Goal: Information Seeking & Learning: Learn about a topic

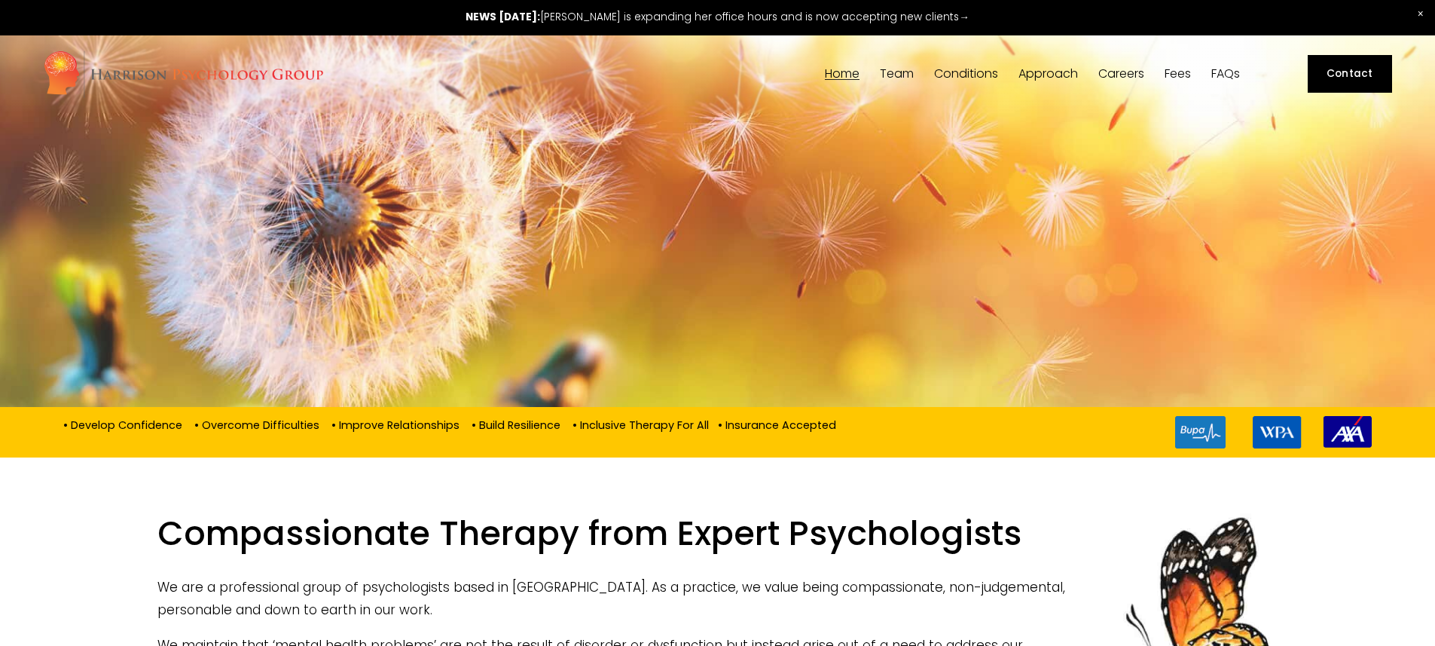
click at [0, 0] on span "[PERSON_NAME]" at bounding box center [0, 0] width 0 height 0
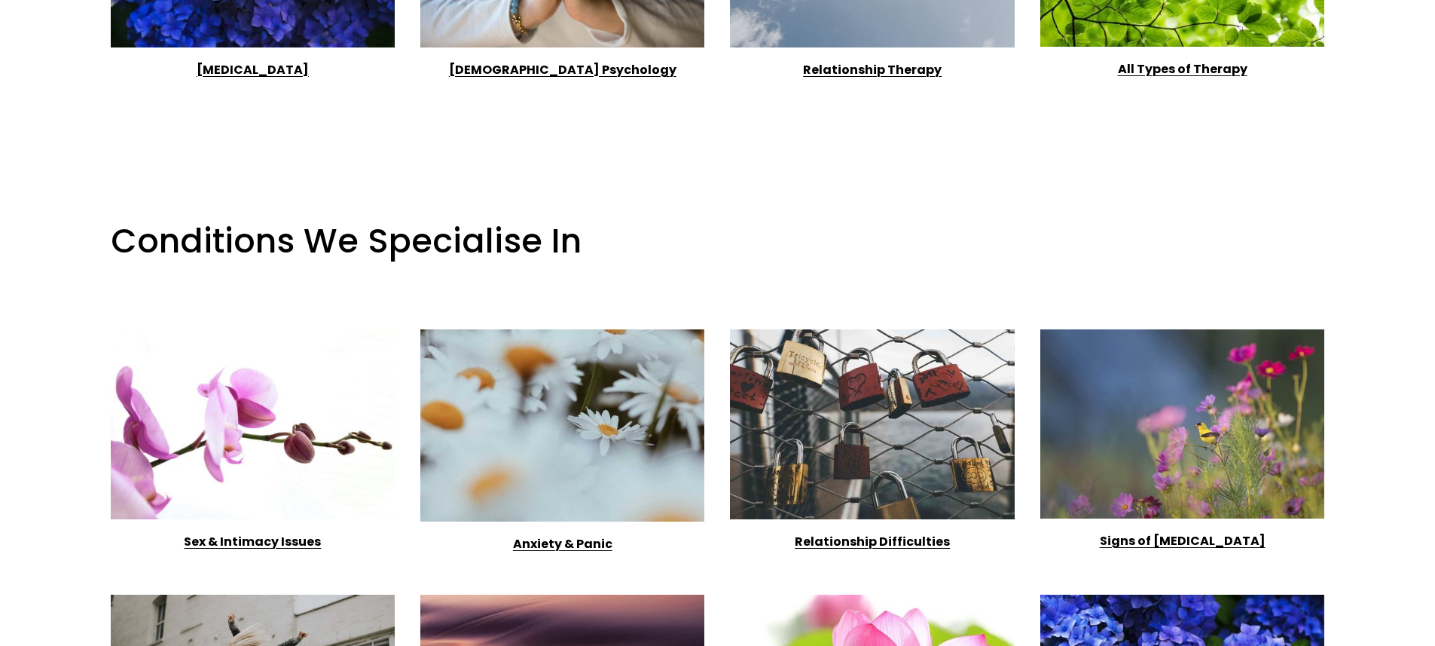
scroll to position [2232, 0]
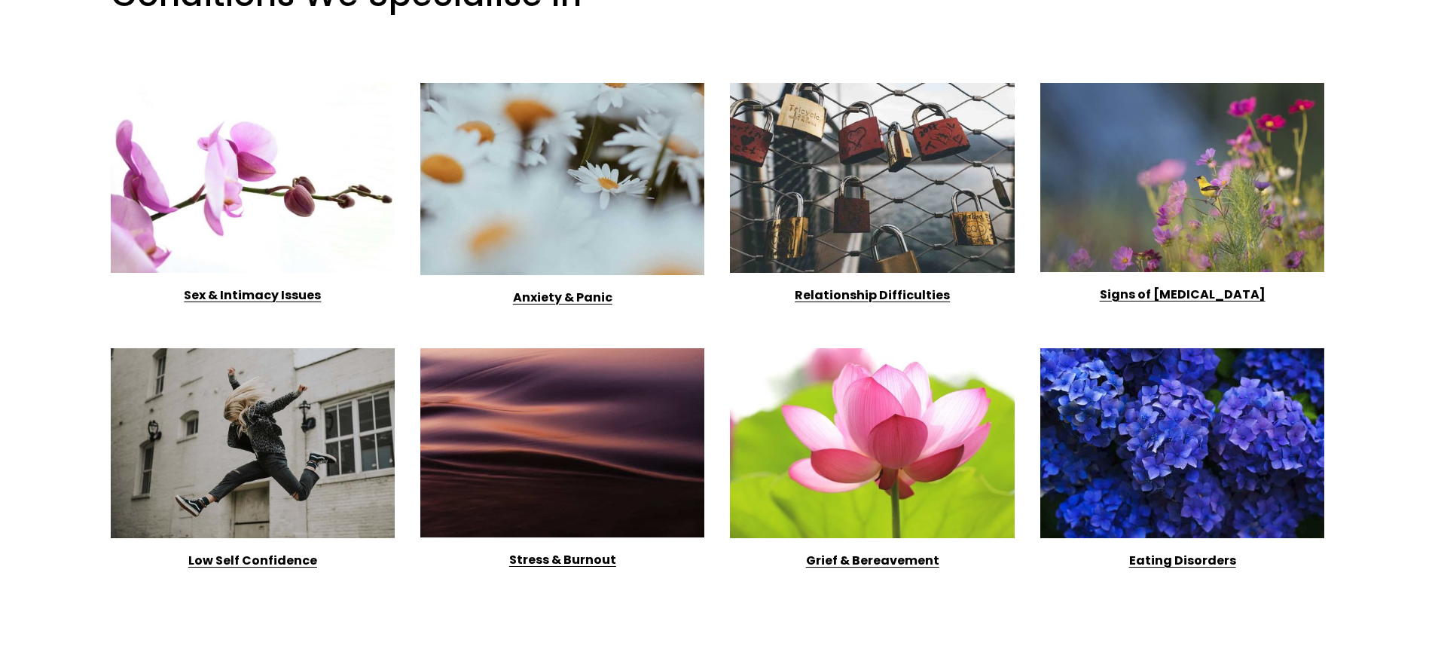
click at [226, 304] on strong "Sex & Intimacy Issues" at bounding box center [252, 294] width 137 height 17
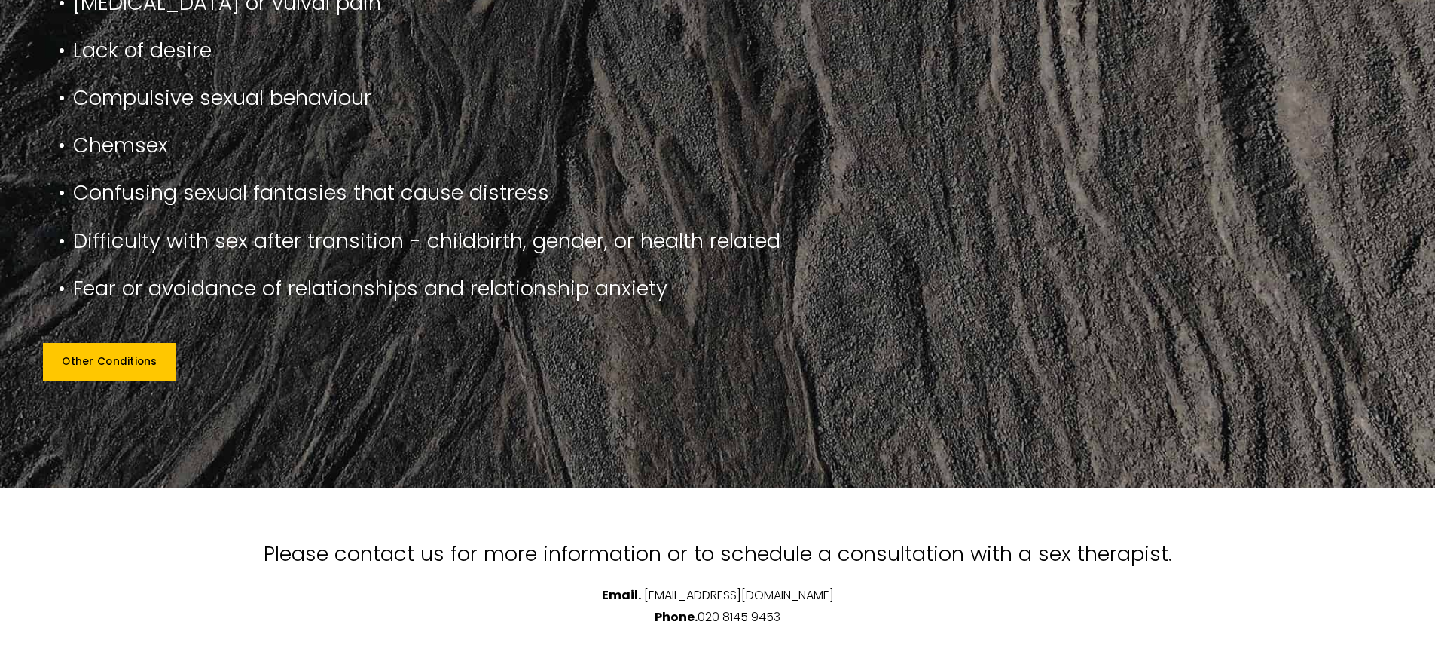
scroll to position [1445, 0]
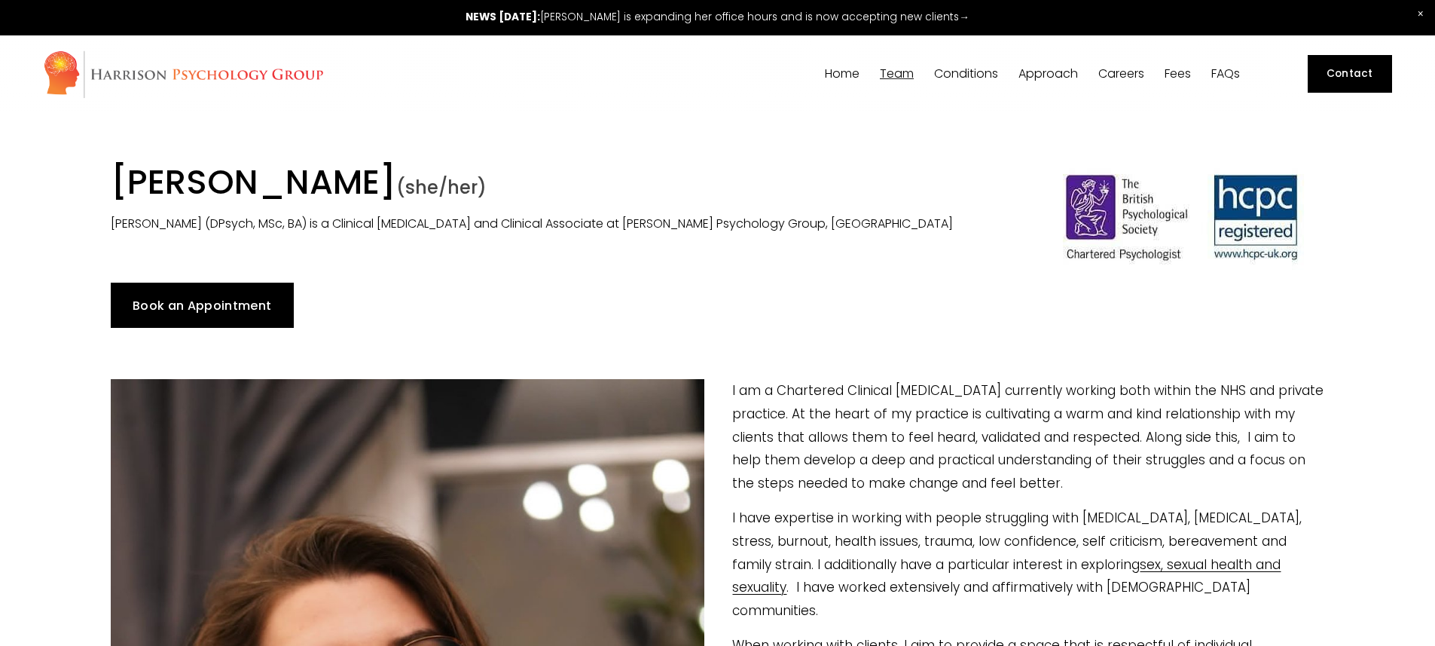
click at [208, 304] on link "Book an Appointment" at bounding box center [202, 305] width 183 height 45
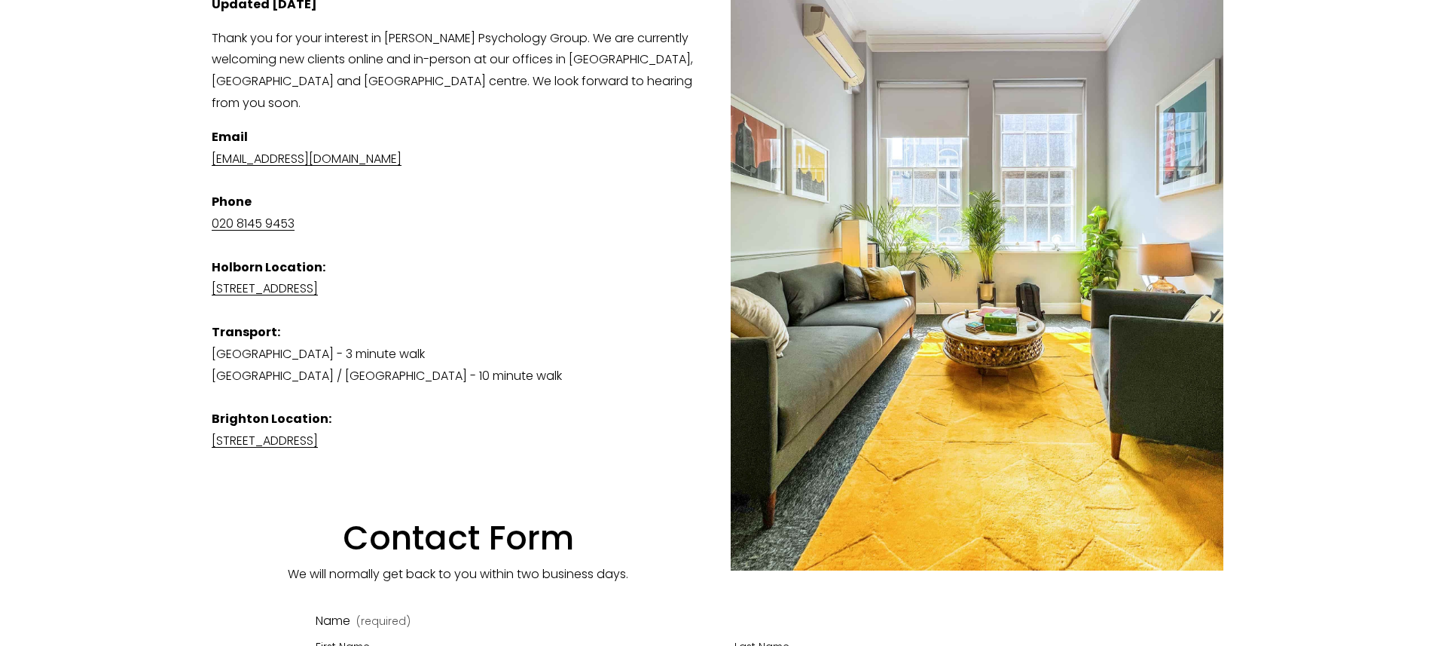
scroll to position [373, 0]
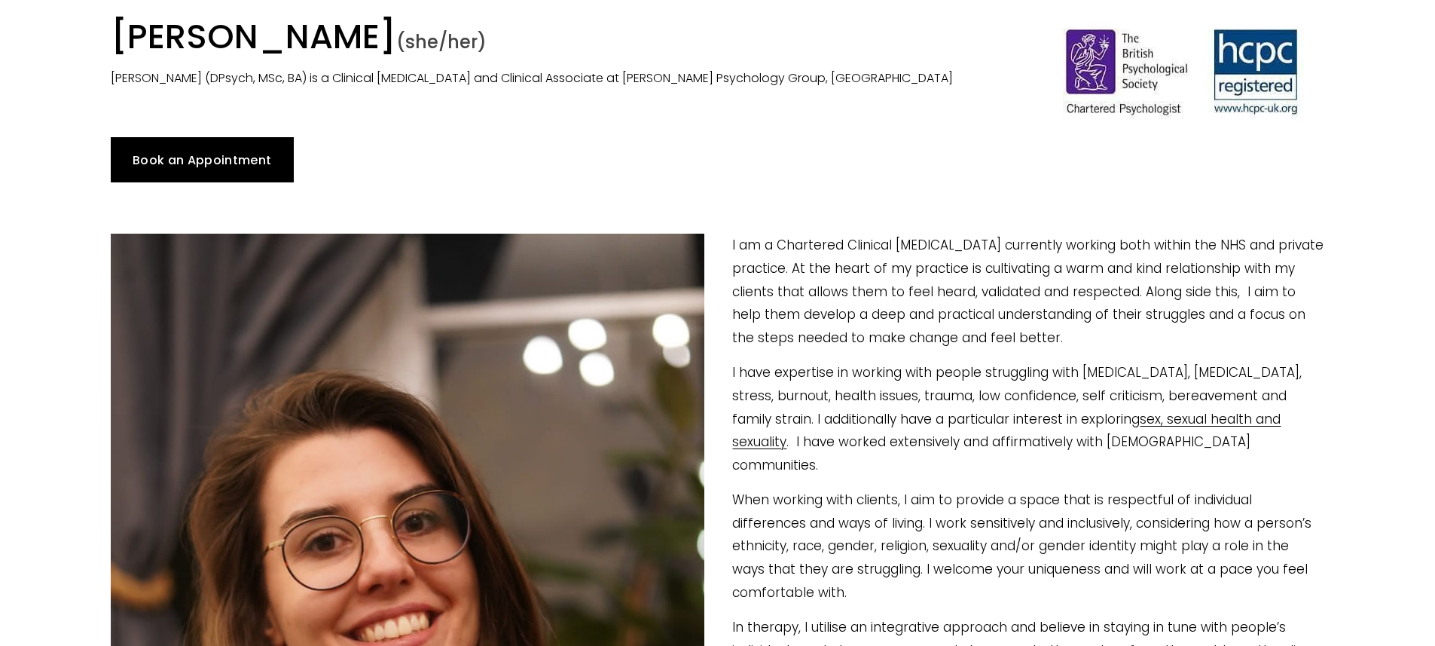
scroll to position [164, 0]
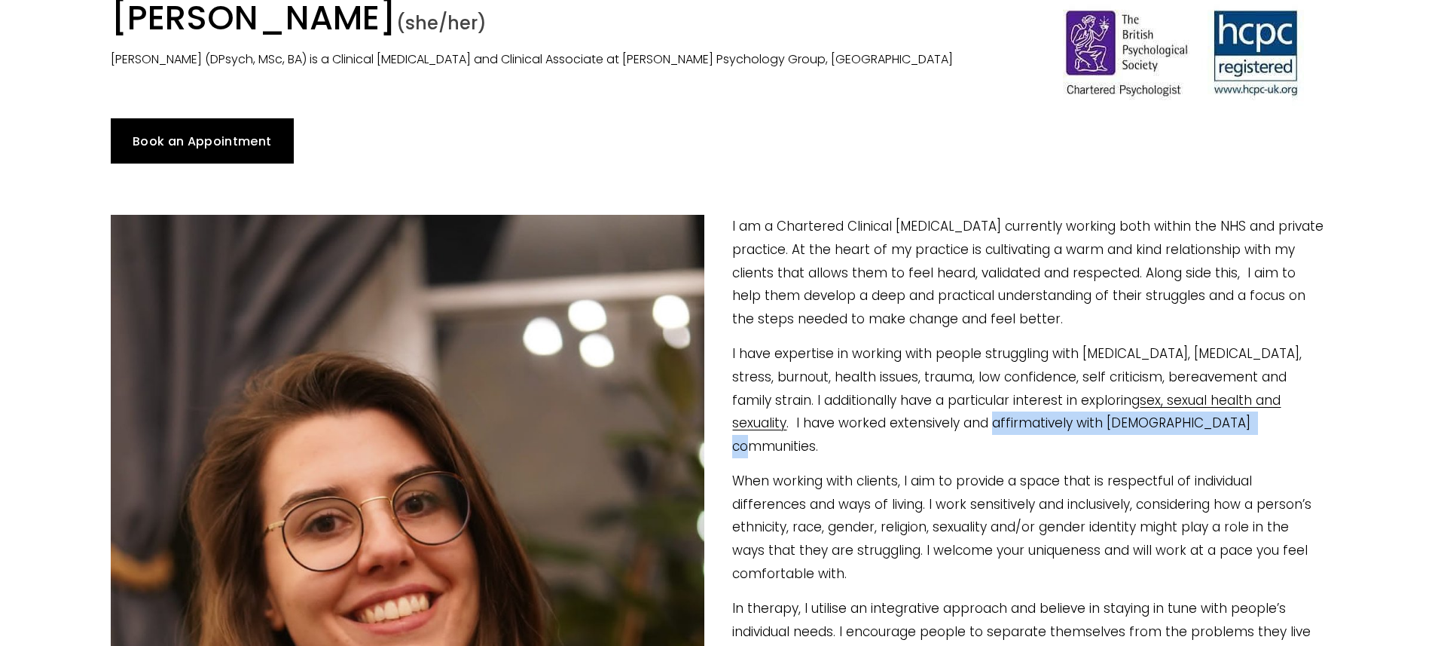
drag, startPoint x: 992, startPoint y: 420, endPoint x: 1248, endPoint y: 425, distance: 255.5
click at [1248, 425] on p "I have expertise in working with people struggling with [MEDICAL_DATA], [MEDICA…" at bounding box center [718, 399] width 1215 height 115
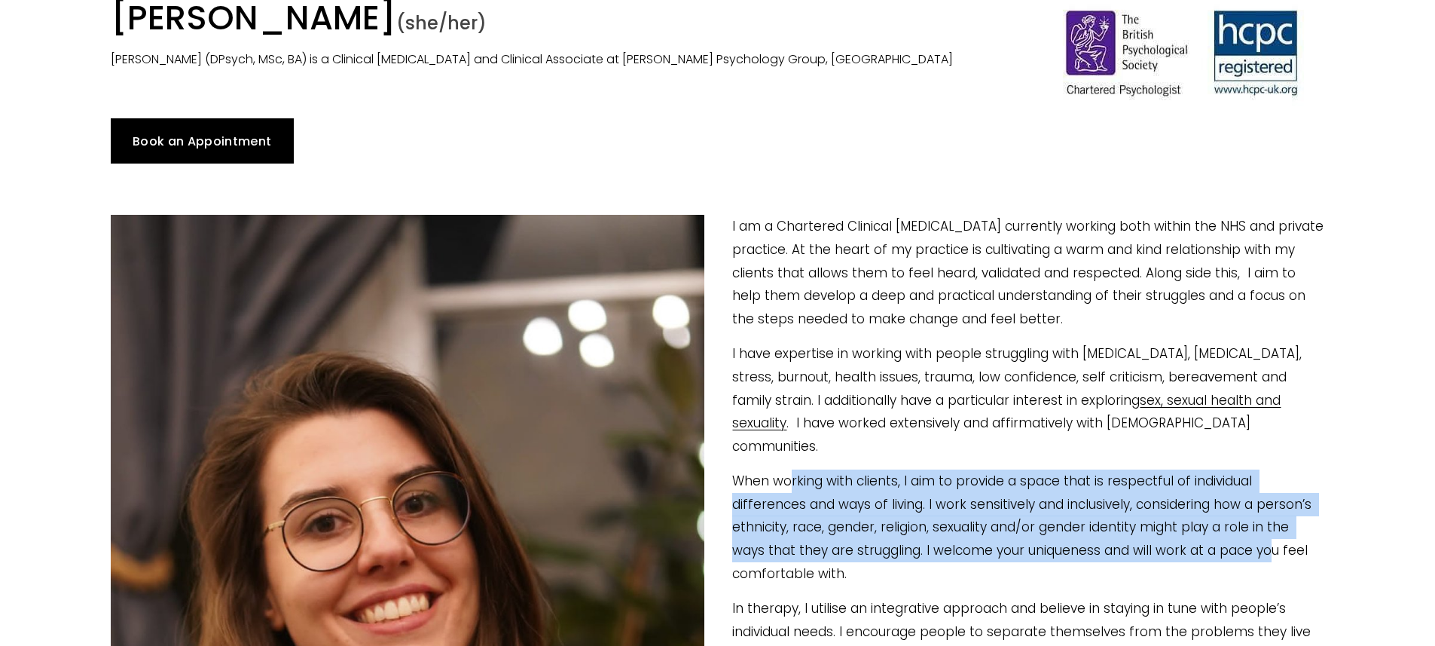
drag, startPoint x: 793, startPoint y: 460, endPoint x: 1164, endPoint y: 535, distance: 379.0
click at [1165, 535] on p "When working with clients, I aim to provide a space that is respectful of indiv…" at bounding box center [718, 526] width 1215 height 115
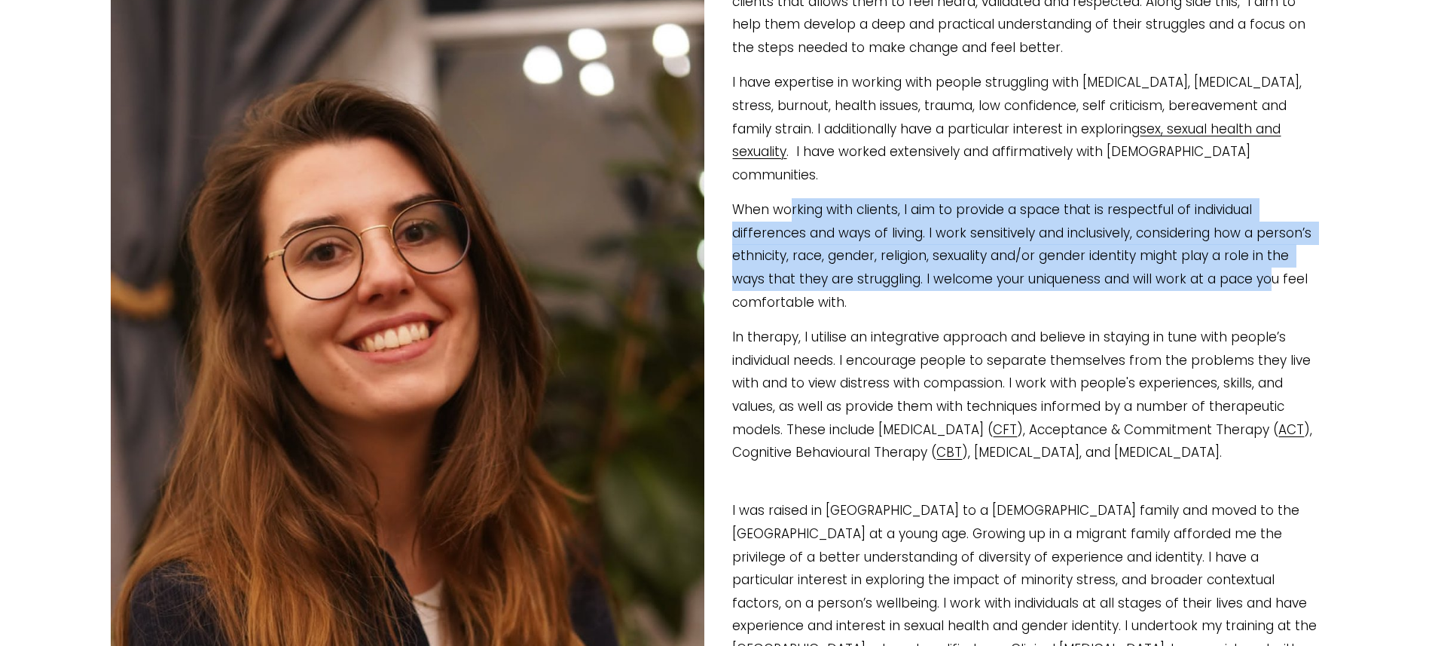
scroll to position [442, 0]
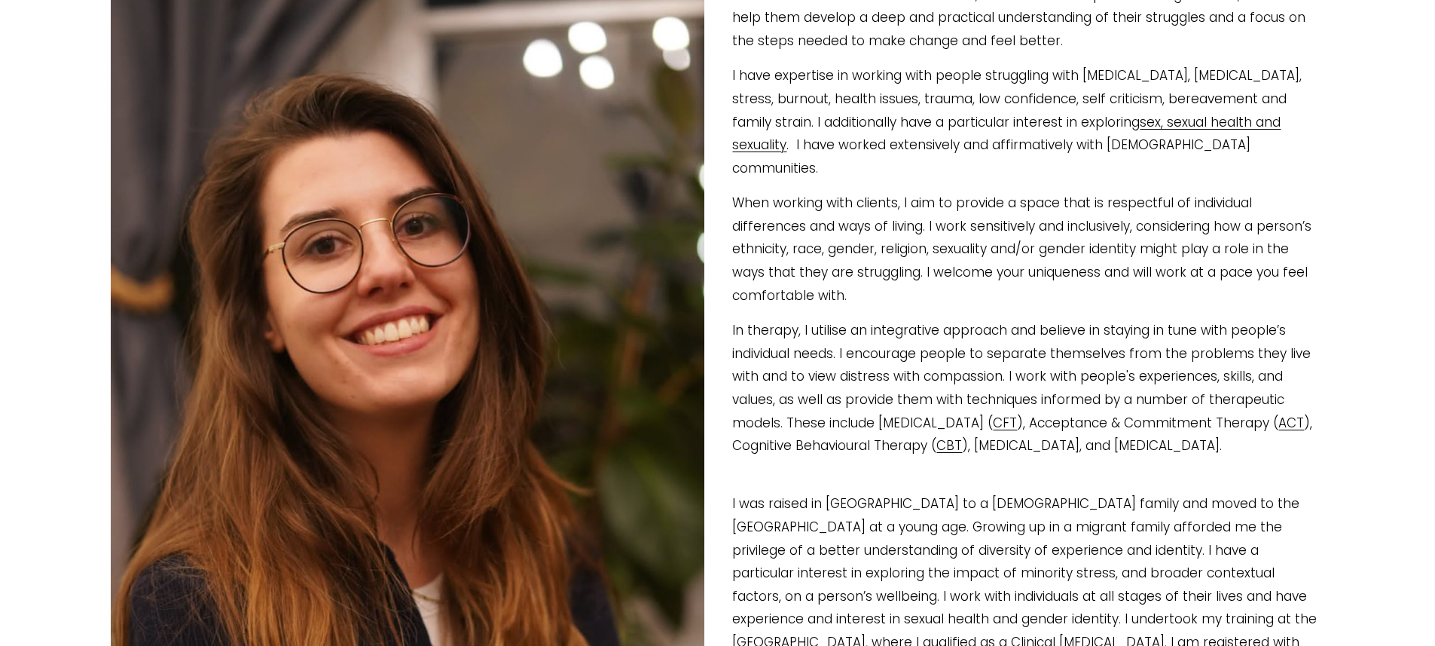
click at [1081, 319] on p "In therapy, I utilise an integrative approach and believe in staying in tune wi…" at bounding box center [718, 388] width 1215 height 139
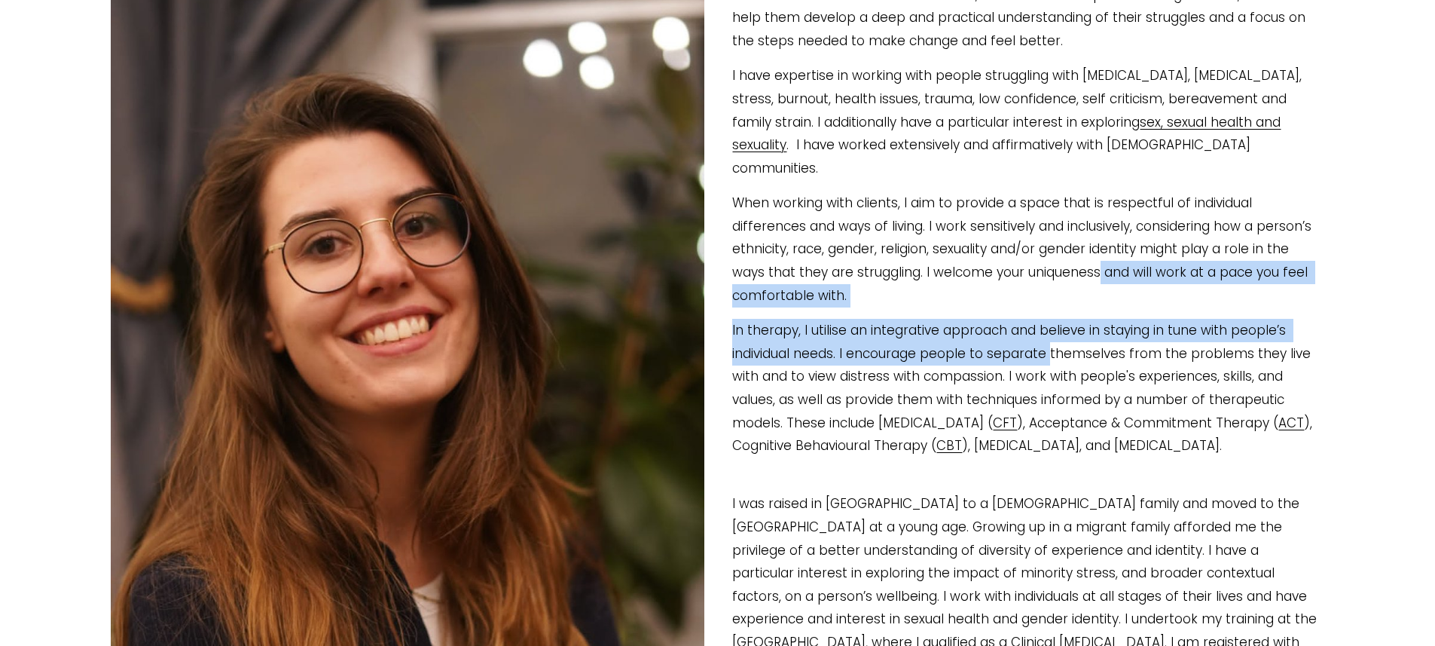
drag, startPoint x: 1001, startPoint y: 253, endPoint x: 1047, endPoint y: 307, distance: 70.0
click at [1047, 307] on div "I am a Chartered Clinical [MEDICAL_DATA] currently working both within the NHS …" at bounding box center [718, 307] width 1215 height 740
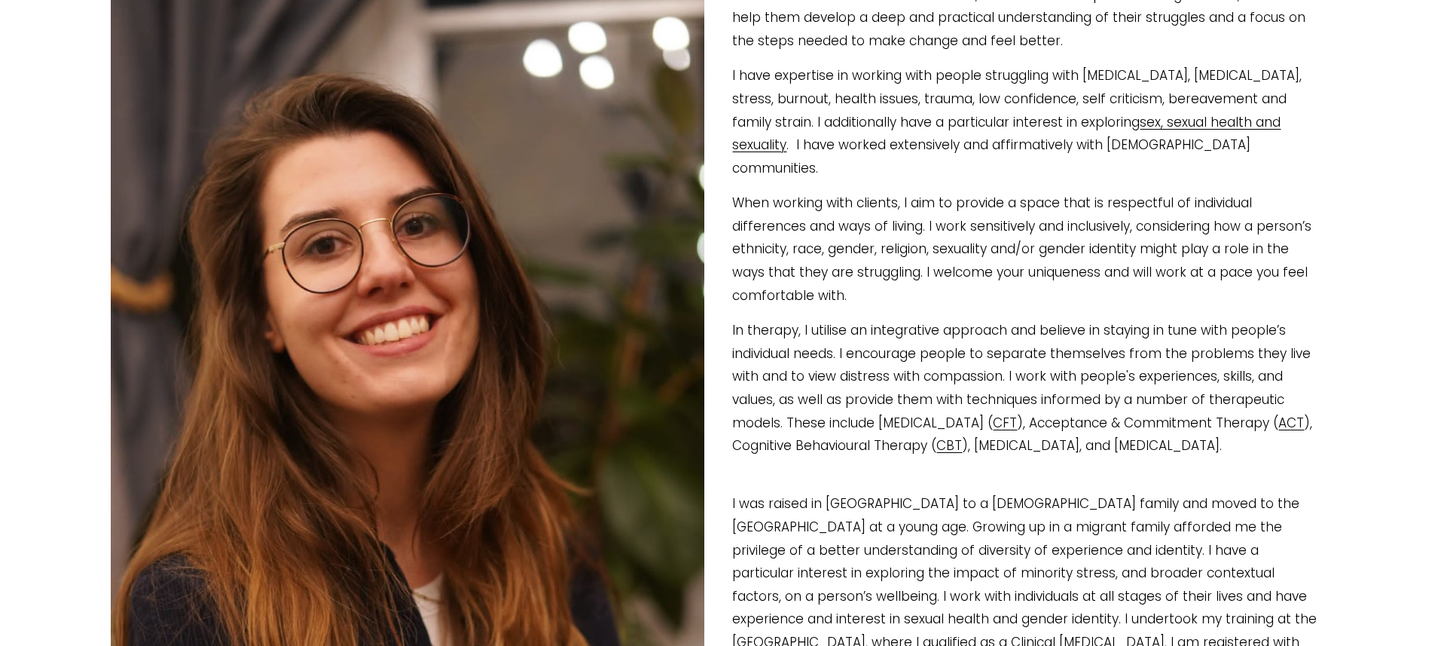
click at [973, 341] on p "In therapy, I utilise an integrative approach and believe in staying in tune wi…" at bounding box center [718, 388] width 1215 height 139
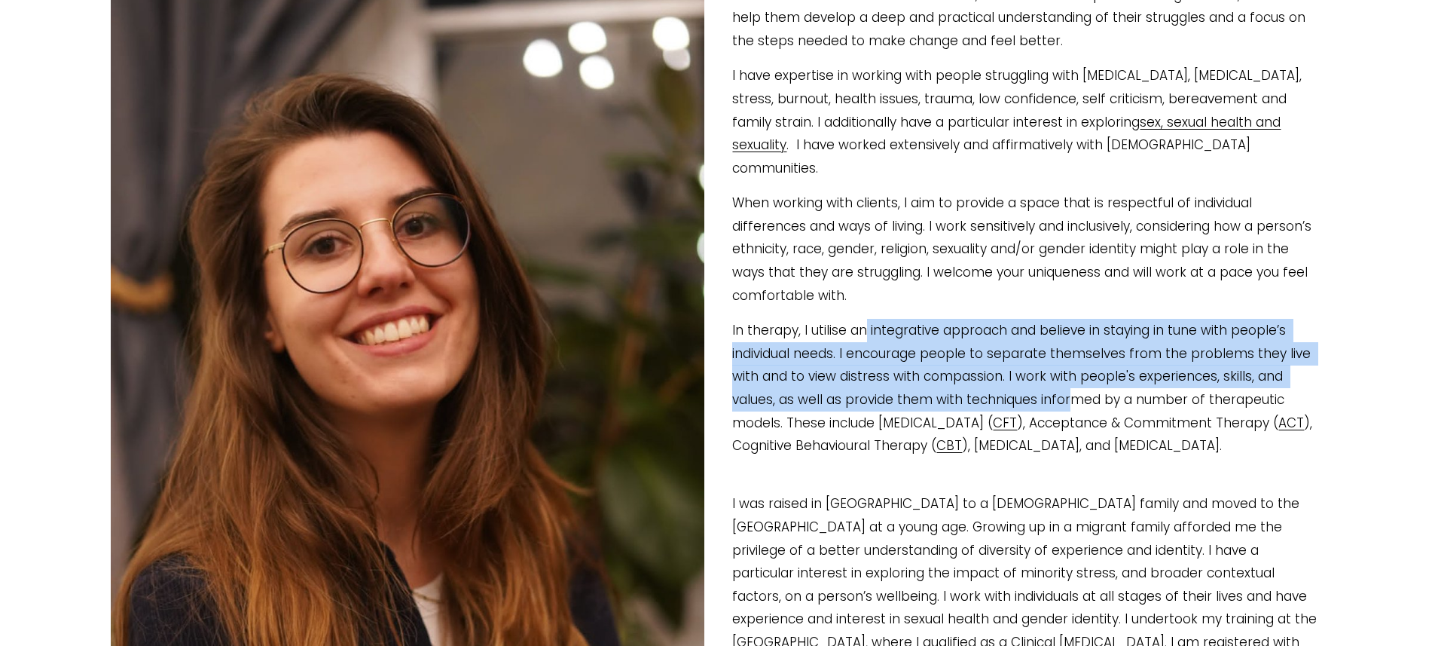
drag, startPoint x: 866, startPoint y: 289, endPoint x: 1019, endPoint y: 352, distance: 165.5
click at [1019, 352] on p "In therapy, I utilise an integrative approach and believe in staying in tune wi…" at bounding box center [718, 388] width 1215 height 139
drag, startPoint x: 1073, startPoint y: 377, endPoint x: 1281, endPoint y: 398, distance: 208.9
click at [1281, 398] on p "In therapy, I utilise an integrative approach and believe in staying in tune wi…" at bounding box center [718, 388] width 1215 height 139
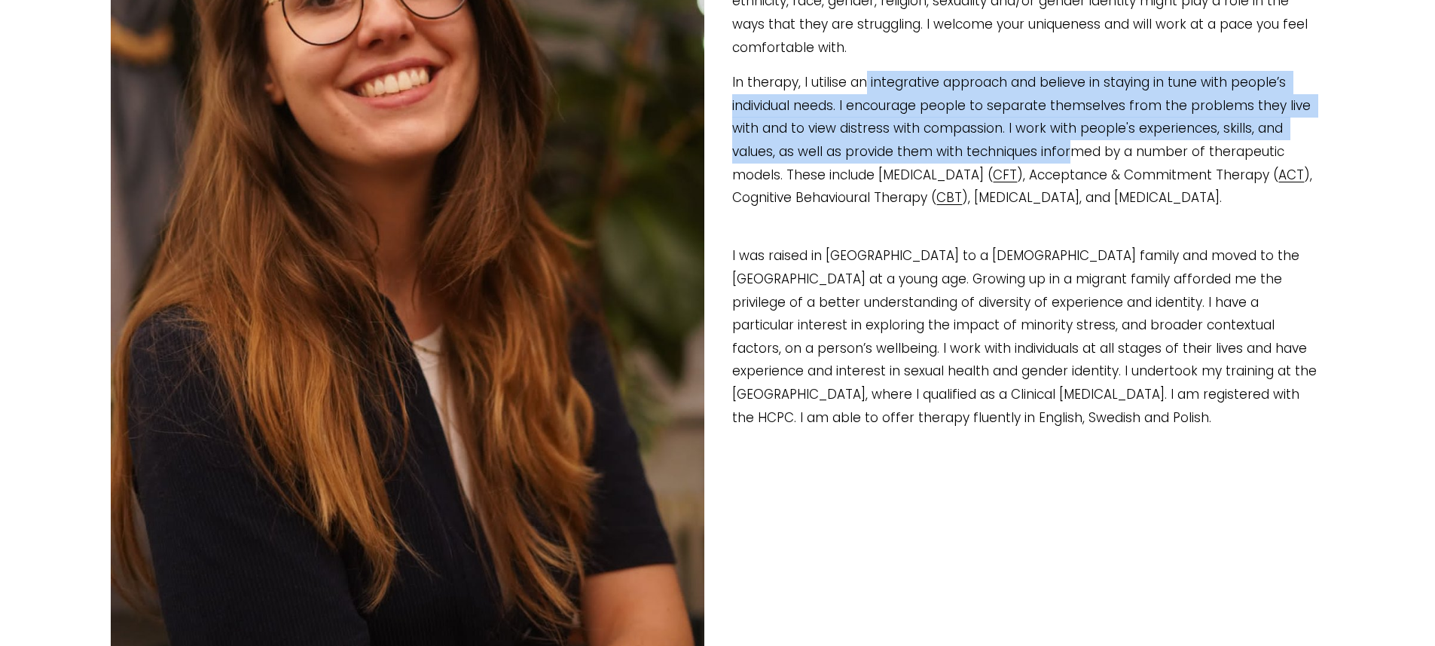
scroll to position [0, 0]
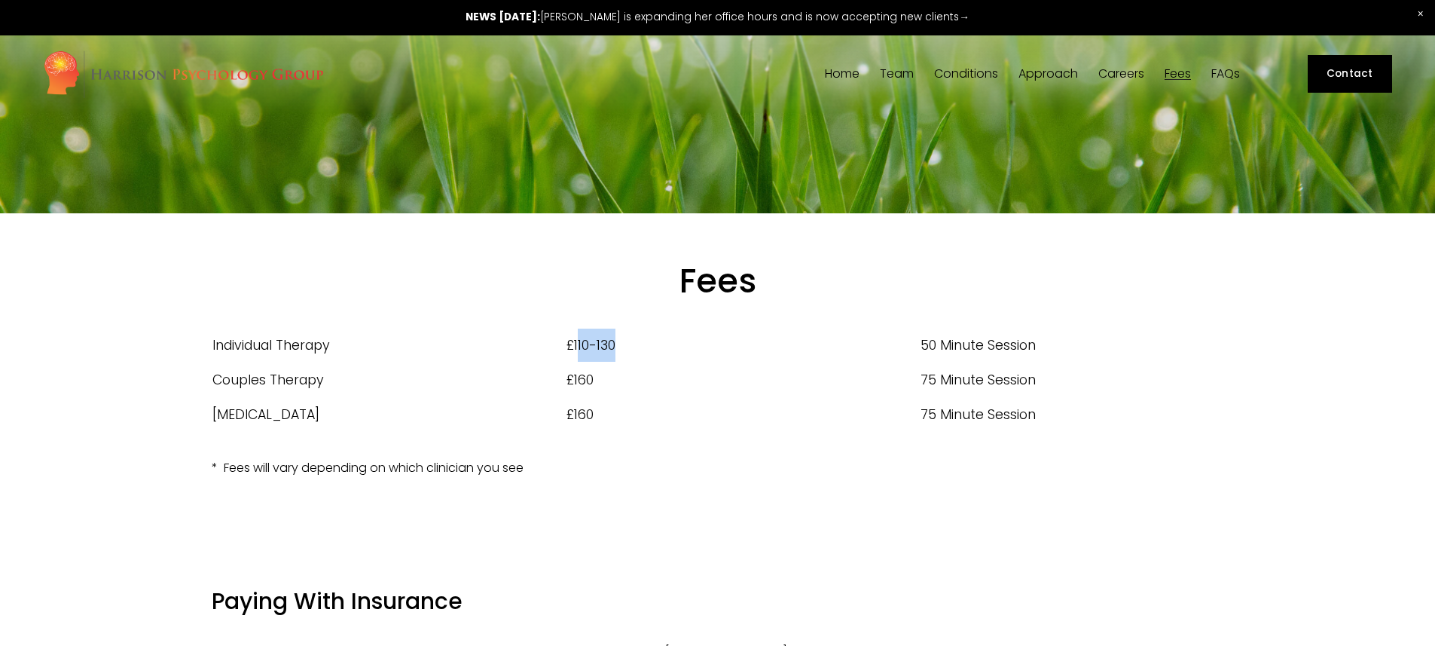
drag, startPoint x: 579, startPoint y: 362, endPoint x: 652, endPoint y: 357, distance: 74.0
click at [652, 357] on td "£110-130" at bounding box center [743, 345] width 354 height 35
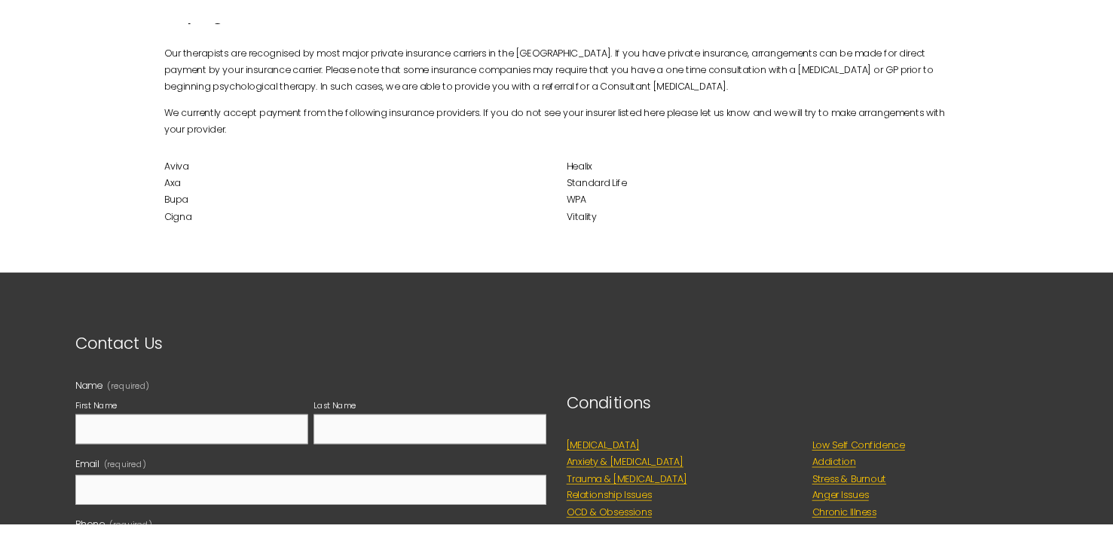
scroll to position [607, 0]
